Goal: Task Accomplishment & Management: Use online tool/utility

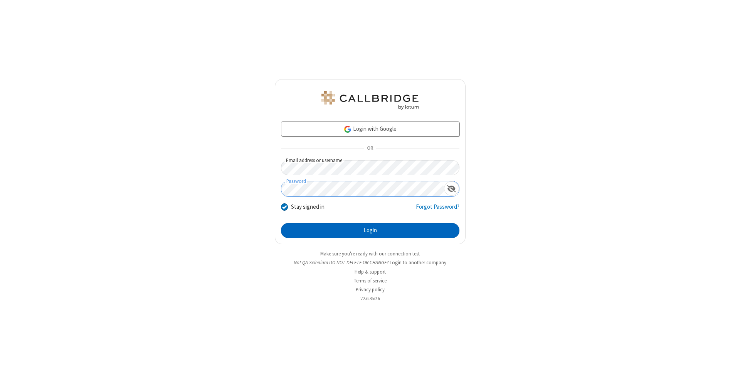
click at [370, 230] on button "Login" at bounding box center [370, 230] width 178 height 15
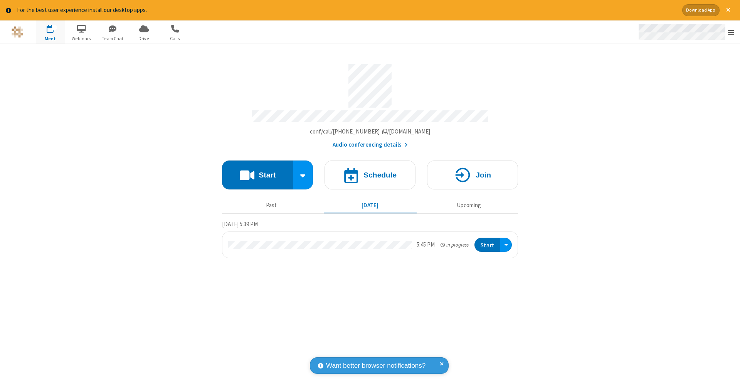
click at [731, 32] on span "Open menu" at bounding box center [731, 33] width 6 height 8
click at [144, 38] on span "Drive" at bounding box center [143, 38] width 29 height 7
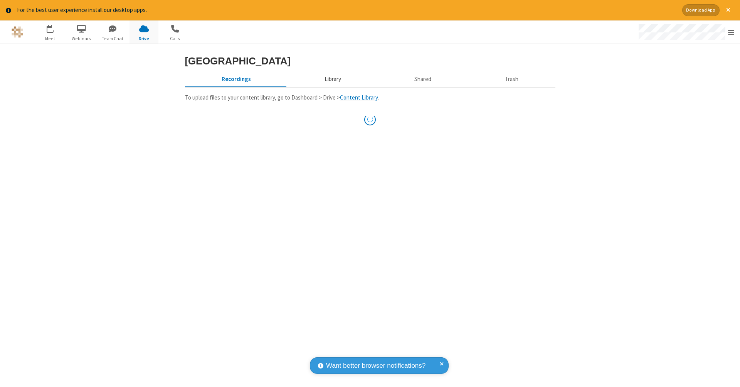
click at [331, 87] on button "Library" at bounding box center [332, 79] width 90 height 15
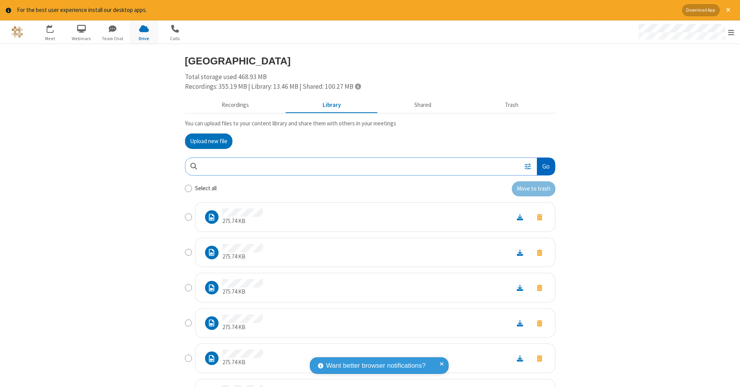
click at [543, 165] on button "Go" at bounding box center [546, 166] width 18 height 17
click at [208, 140] on button "Upload new file" at bounding box center [208, 140] width 47 height 15
